Goal: Task Accomplishment & Management: Use online tool/utility

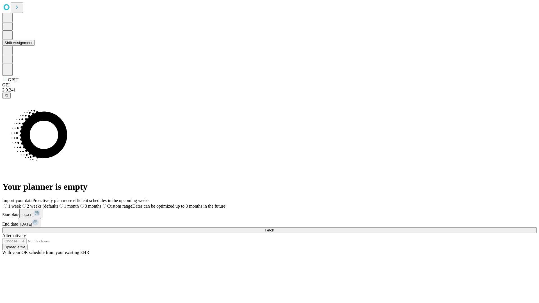
click at [35, 46] on button "Shift Assignment" at bounding box center [18, 43] width 32 height 6
